Goal: Information Seeking & Learning: Check status

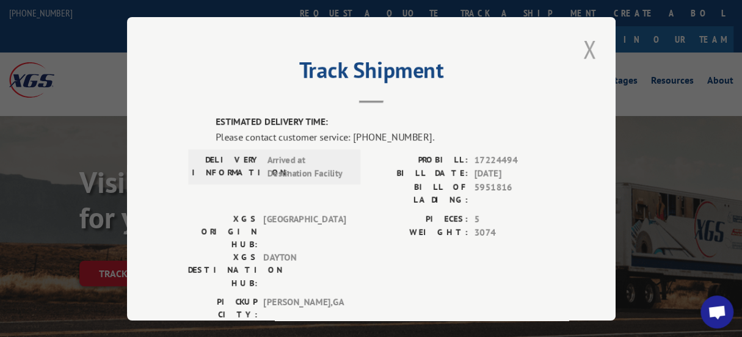
click at [587, 41] on button "Close modal" at bounding box center [589, 49] width 21 height 34
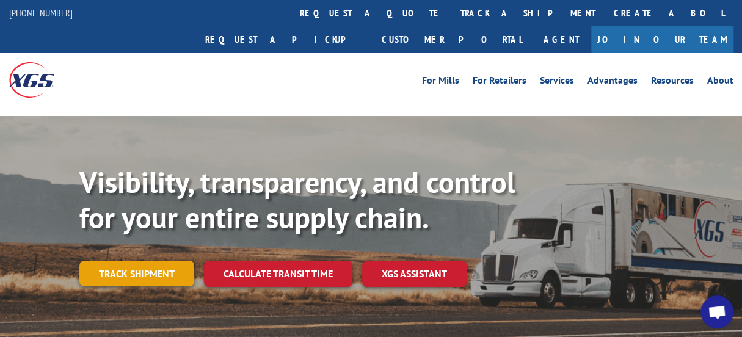
click at [137, 261] on link "Track shipment" at bounding box center [136, 274] width 115 height 26
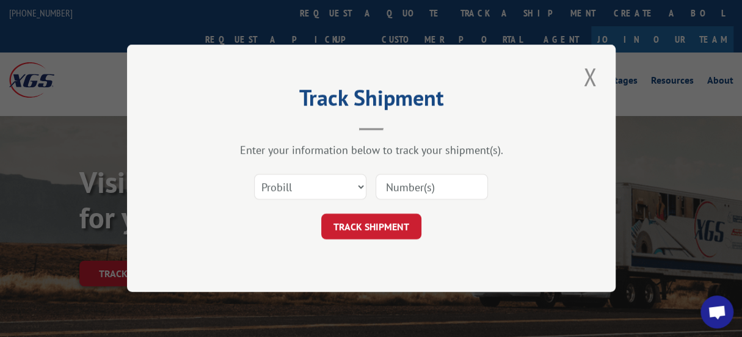
click at [387, 189] on input at bounding box center [431, 188] width 112 height 26
paste input "17224494"
type input "17224494"
click at [364, 230] on button "TRACK SHIPMENT" at bounding box center [371, 227] width 100 height 26
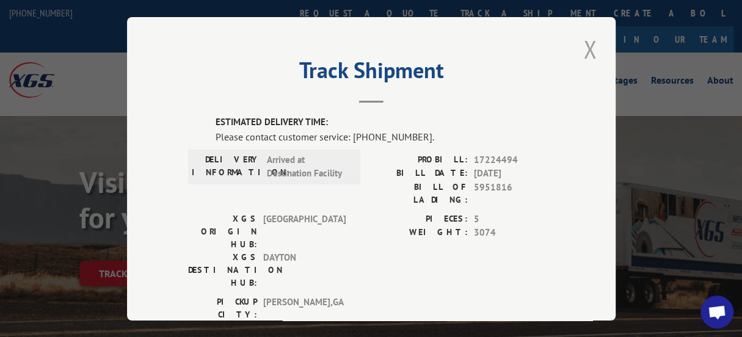
click at [586, 39] on button "Close modal" at bounding box center [589, 49] width 21 height 34
